Goal: Task Accomplishment & Management: Manage account settings

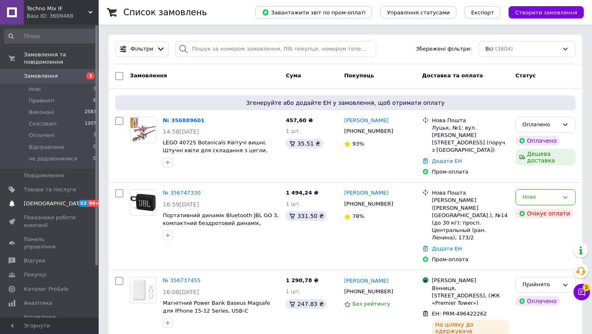
click at [48, 203] on span "[DEMOGRAPHIC_DATA]" at bounding box center [54, 203] width 61 height 7
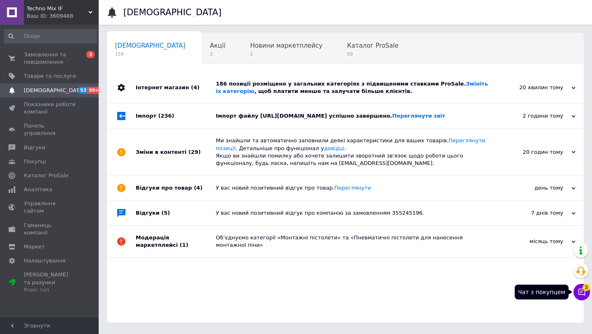
click at [580, 291] on icon at bounding box center [581, 292] width 8 height 8
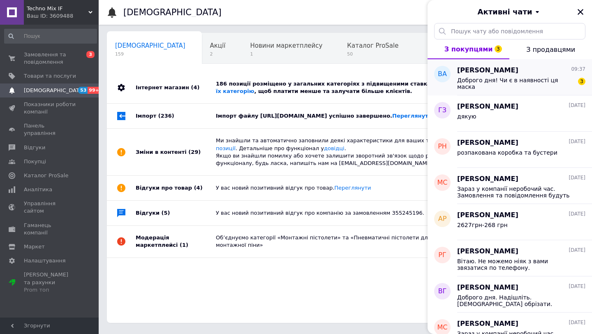
click at [530, 82] on span "Доброго дня! Чи є в наявності ця маска" at bounding box center [515, 83] width 117 height 13
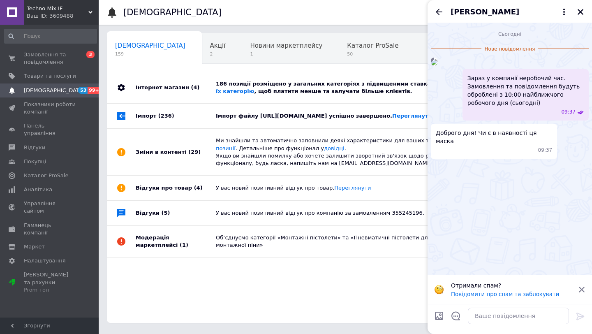
click at [437, 65] on img at bounding box center [434, 62] width 7 height 7
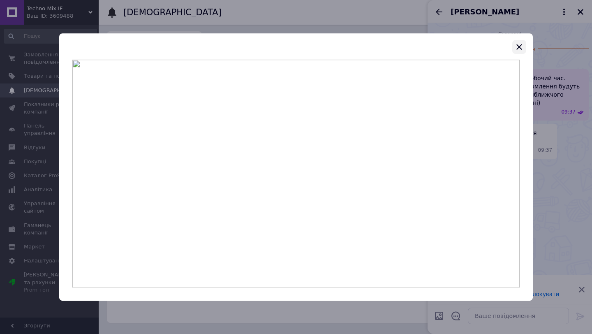
click at [518, 43] on icon "button" at bounding box center [519, 47] width 10 height 10
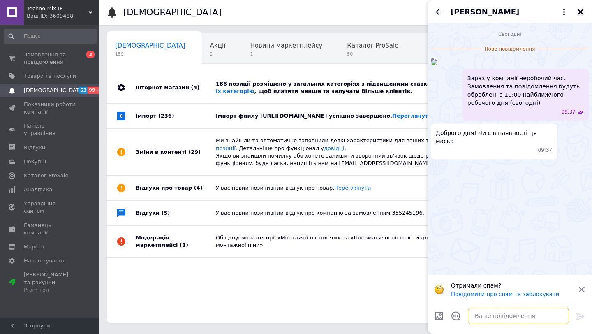
click at [514, 314] on textarea at bounding box center [518, 315] width 101 height 16
type textarea "l"
type textarea "добрий день"
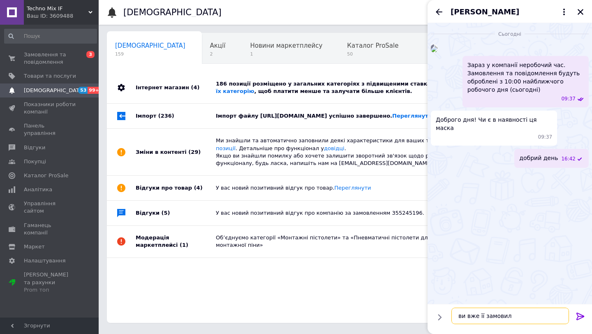
type textarea "ви вже її замовили"
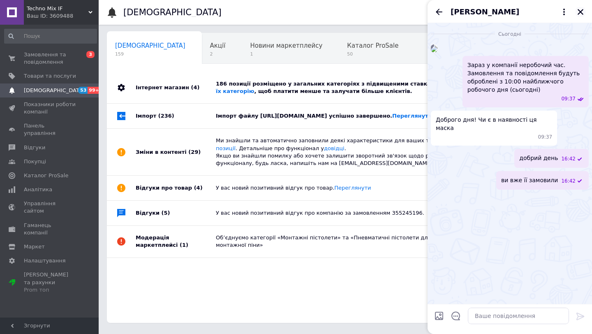
click at [581, 11] on icon "Закрити" at bounding box center [580, 12] width 6 height 6
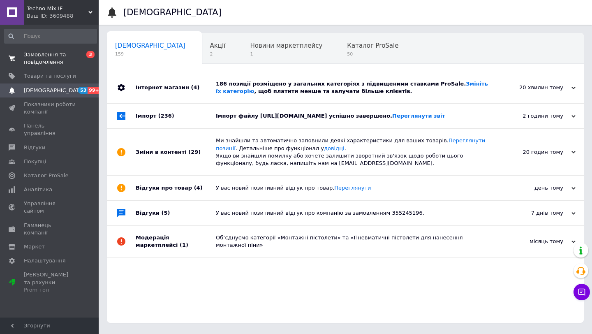
click at [47, 55] on span "Замовлення та повідомлення" at bounding box center [50, 58] width 52 height 15
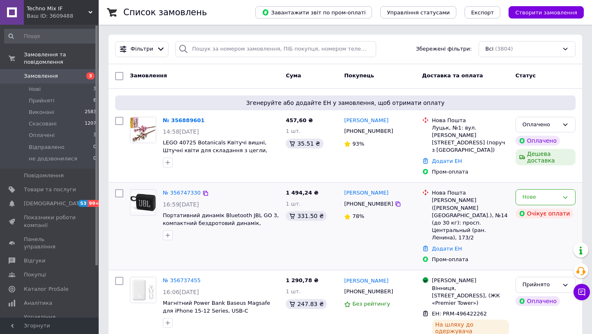
scroll to position [9, 0]
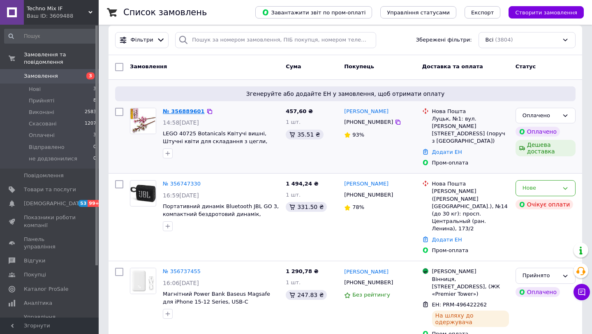
click at [174, 109] on link "№ 356889601" at bounding box center [184, 111] width 42 height 6
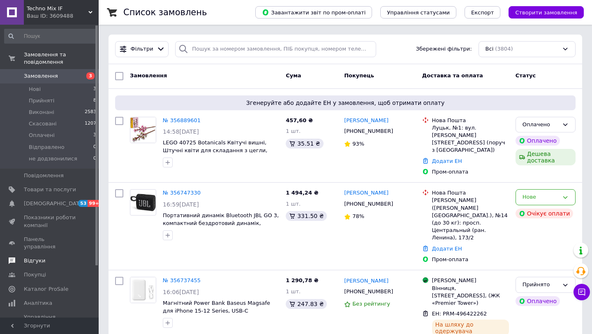
click at [42, 257] on span "Відгуки" at bounding box center [34, 260] width 21 height 7
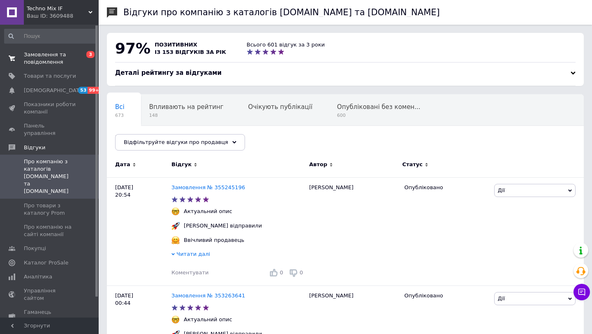
click at [58, 60] on span "Замовлення та повідомлення" at bounding box center [50, 58] width 52 height 15
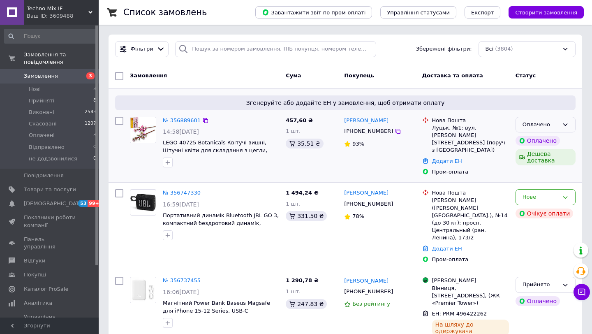
click at [563, 124] on icon at bounding box center [565, 124] width 5 height 2
click at [551, 140] on li "Прийнято" at bounding box center [545, 141] width 59 height 15
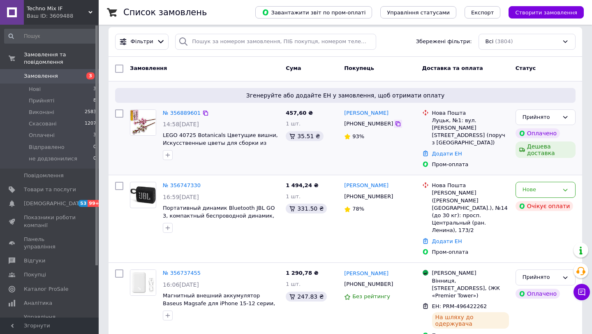
click at [395, 124] on div at bounding box center [398, 124] width 8 height 8
click at [395, 123] on icon at bounding box center [398, 123] width 7 height 7
click at [445, 150] on link "Додати ЕН" at bounding box center [447, 153] width 30 height 6
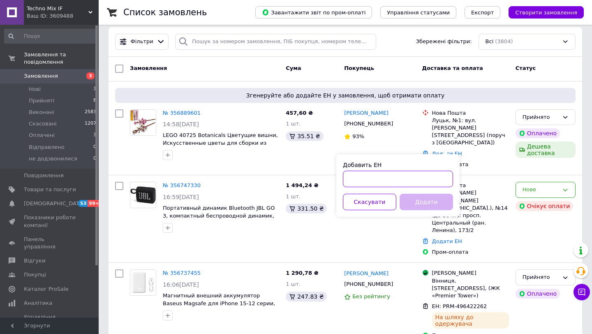
click at [408, 182] on input "Добавить ЕН" at bounding box center [398, 179] width 110 height 16
paste input "20451225337077"
type input "20451225337077"
click at [415, 201] on button "Додати" at bounding box center [425, 202] width 53 height 16
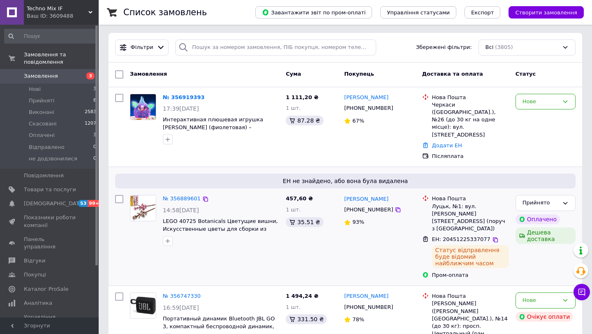
scroll to position [0, 0]
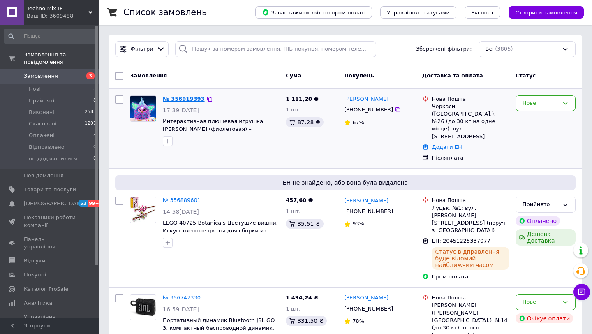
click at [193, 99] on link "№ 356919393" at bounding box center [184, 99] width 42 height 6
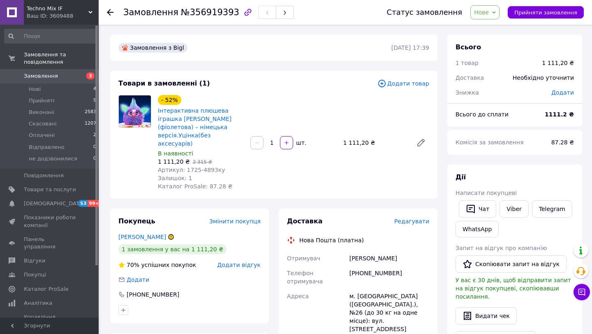
click at [51, 78] on span "Замовлення" at bounding box center [41, 75] width 34 height 7
